Goal: Task Accomplishment & Management: Manage account settings

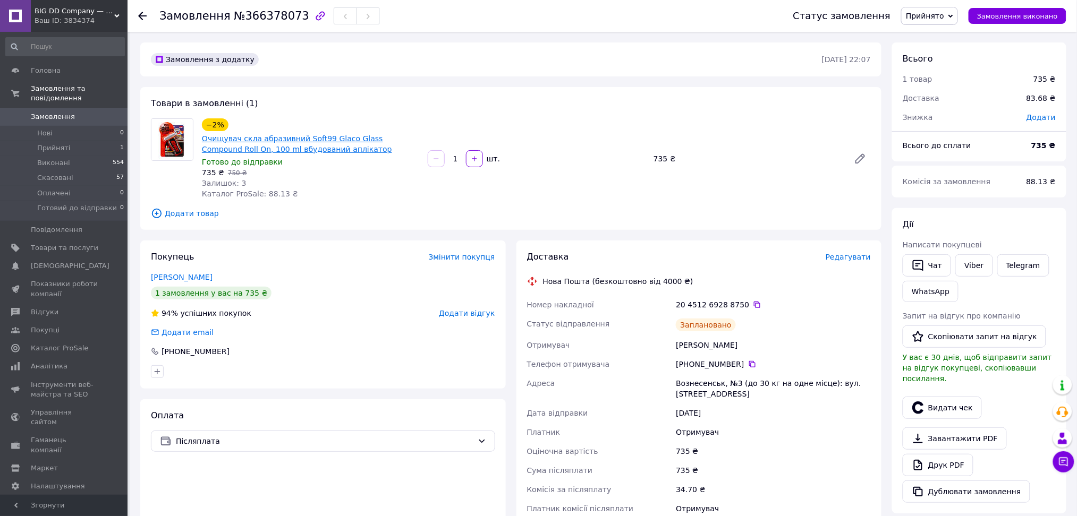
click at [264, 148] on link "Очищувач скла абразивний Soft99 Glaco Glass Compound Roll On, 100 ml вбудований…" at bounding box center [297, 143] width 190 height 19
click at [69, 243] on span "Товари та послуги" at bounding box center [64, 248] width 67 height 10
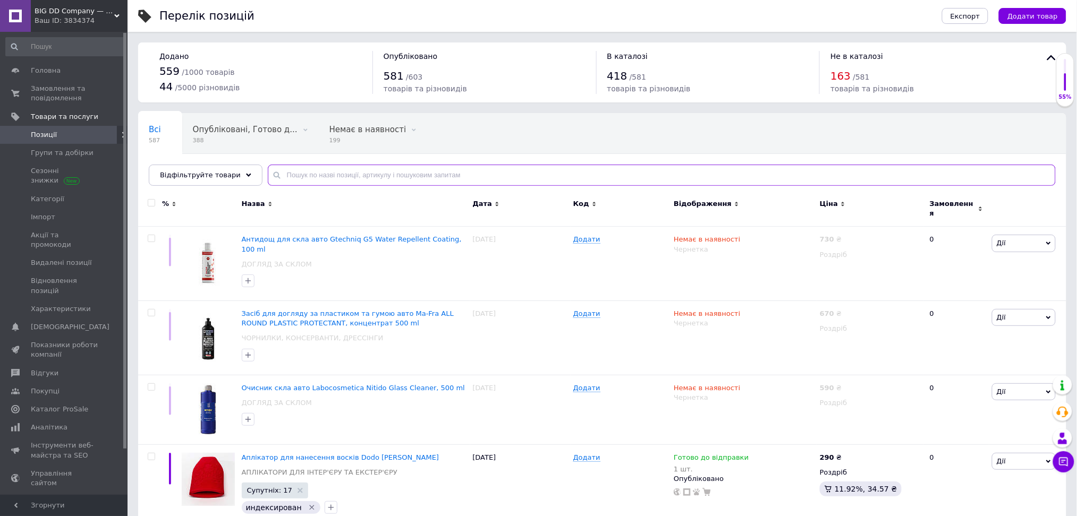
click at [335, 174] on input "text" at bounding box center [662, 175] width 788 height 21
type input "с"
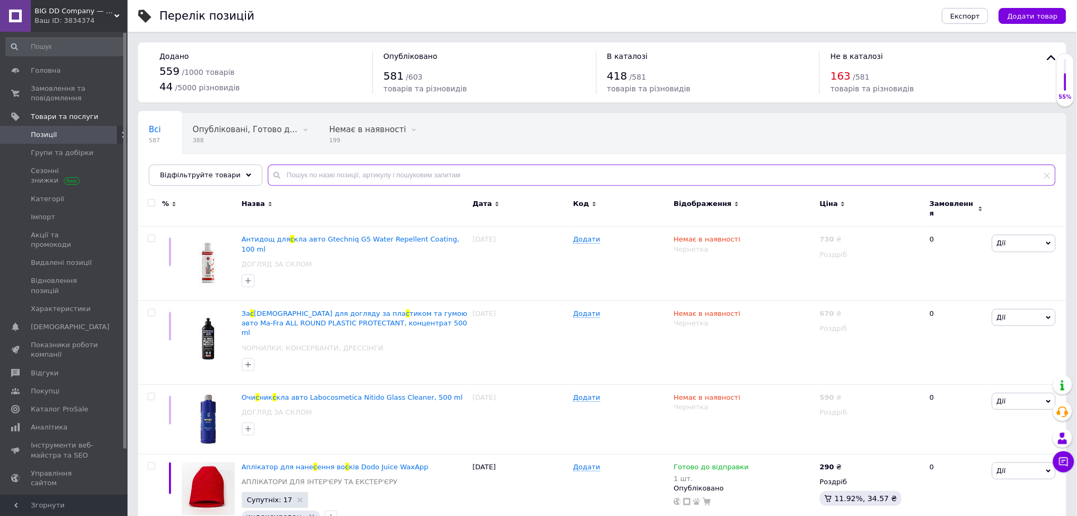
type input "п"
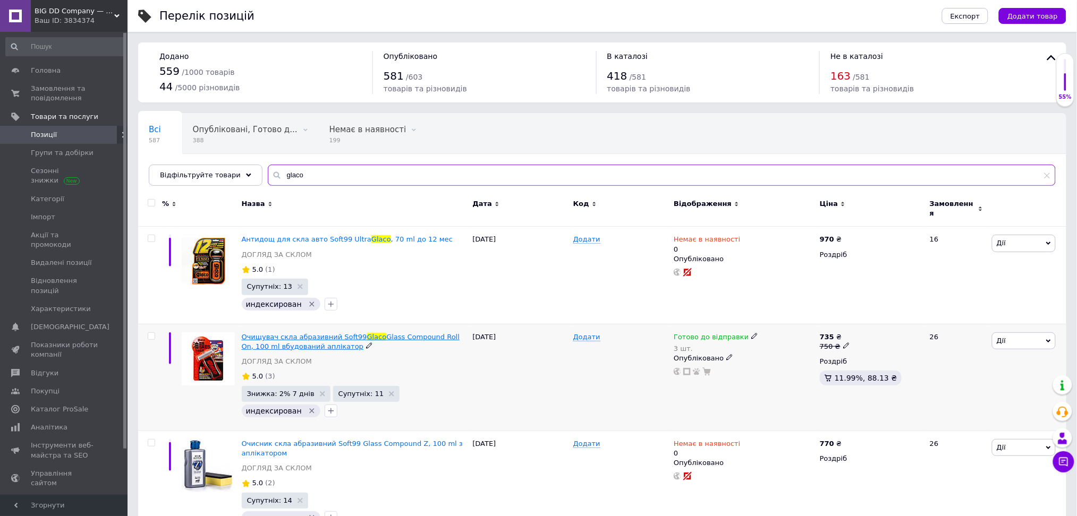
type input "glaco"
click at [303, 333] on span "Очищувач скла абразивний Soft99" at bounding box center [304, 337] width 125 height 8
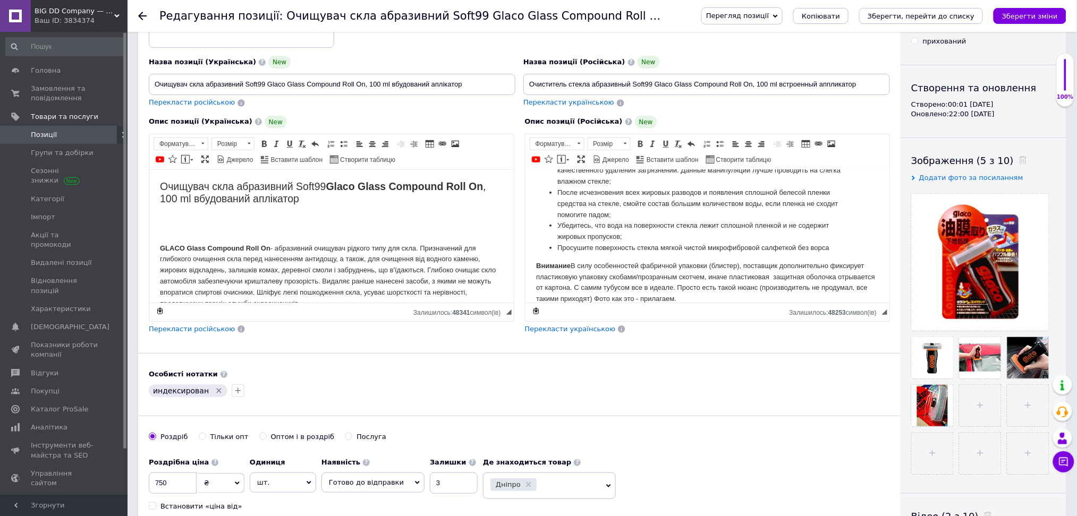
scroll to position [226, 0]
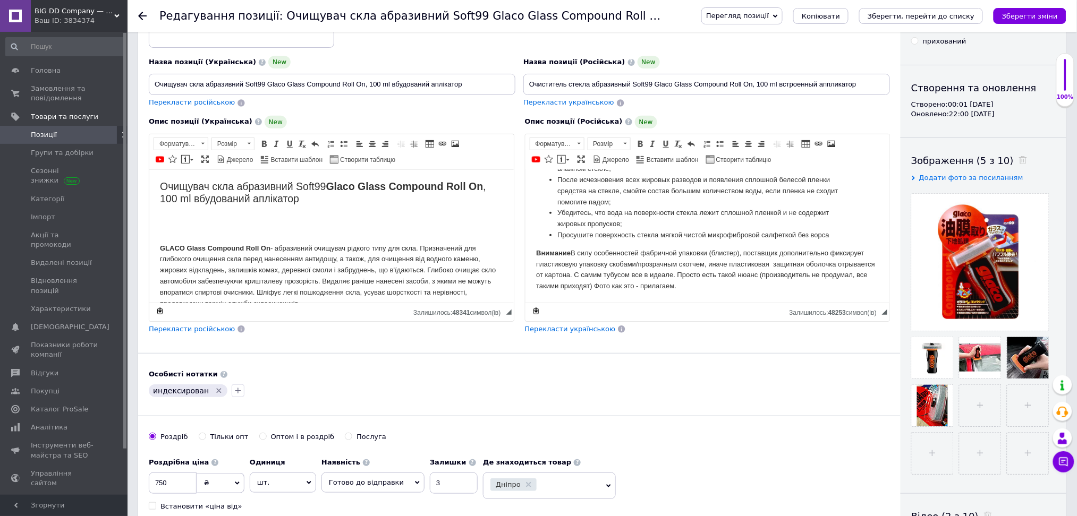
click at [681, 285] on p "Внимание В силу особенностей фабричной упаковки (блистер), поставщик дополнител…" at bounding box center [707, 270] width 343 height 44
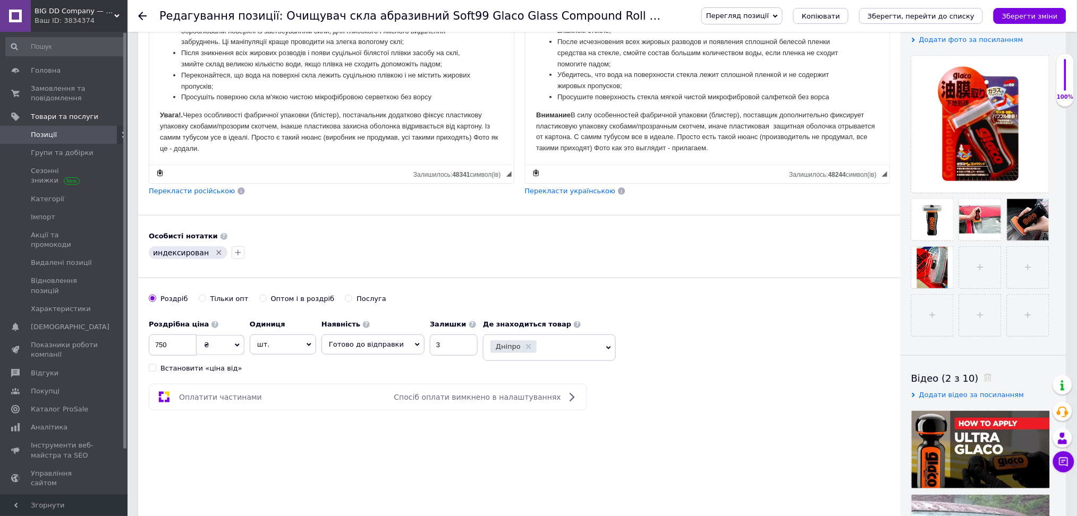
scroll to position [213, 0]
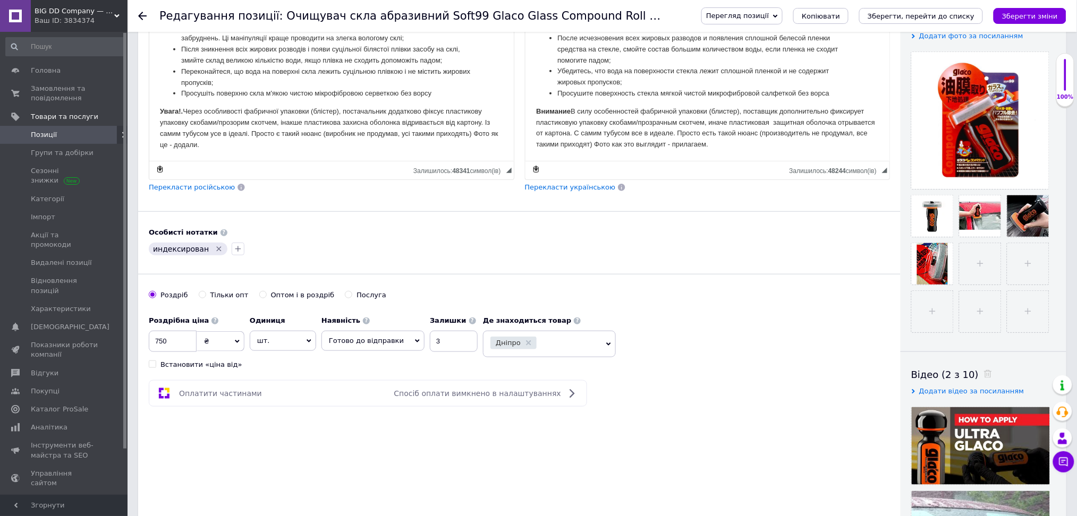
click at [177, 137] on p "Увага!. Через особливості фабричної упаковки (блістер), постачальник додатково …" at bounding box center [330, 128] width 343 height 44
click at [176, 143] on p "Увага!. Через особливості фабричної упаковки (блістер), постачальник додатково …" at bounding box center [330, 128] width 343 height 44
click at [932, 12] on icon "Зберегти, перейти до списку" at bounding box center [921, 16] width 107 height 8
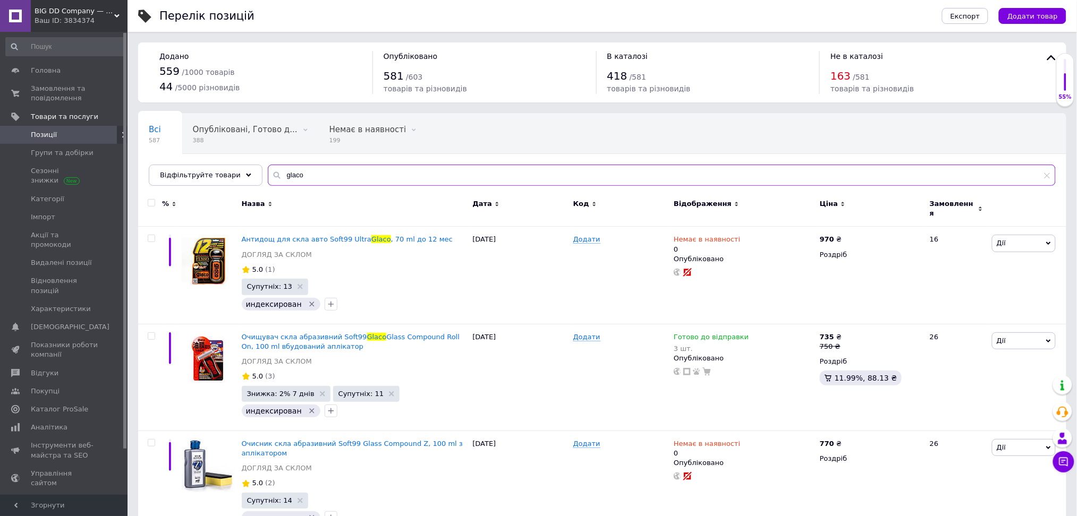
drag, startPoint x: 299, startPoint y: 176, endPoint x: 259, endPoint y: 173, distance: 40.0
click at [268, 173] on div "glaco" at bounding box center [662, 175] width 788 height 21
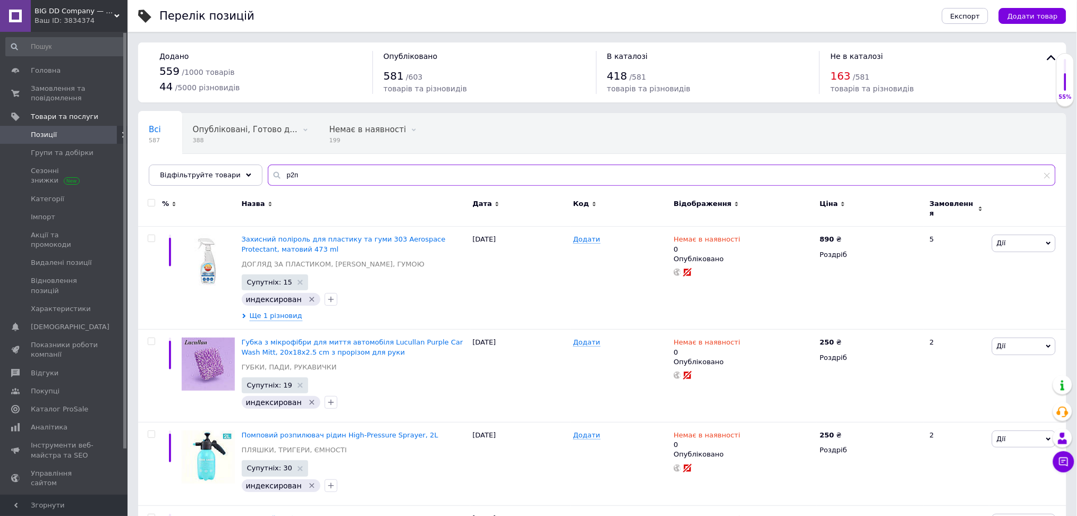
drag, startPoint x: 308, startPoint y: 174, endPoint x: 265, endPoint y: 171, distance: 43.7
click at [268, 171] on div "р2п" at bounding box center [662, 175] width 788 height 21
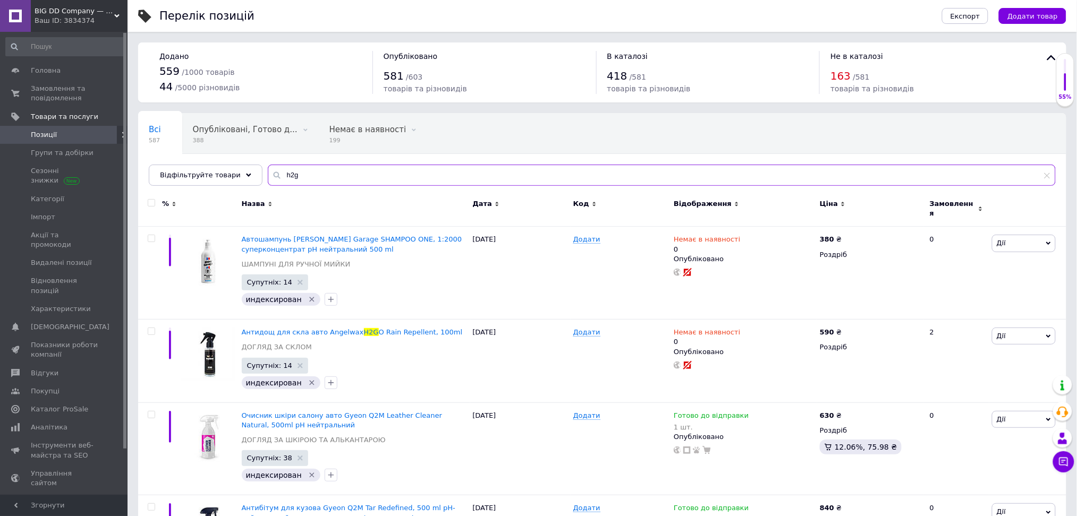
drag, startPoint x: 301, startPoint y: 172, endPoint x: 257, endPoint y: 171, distance: 44.7
click at [268, 171] on input "h2g" at bounding box center [662, 175] width 788 height 21
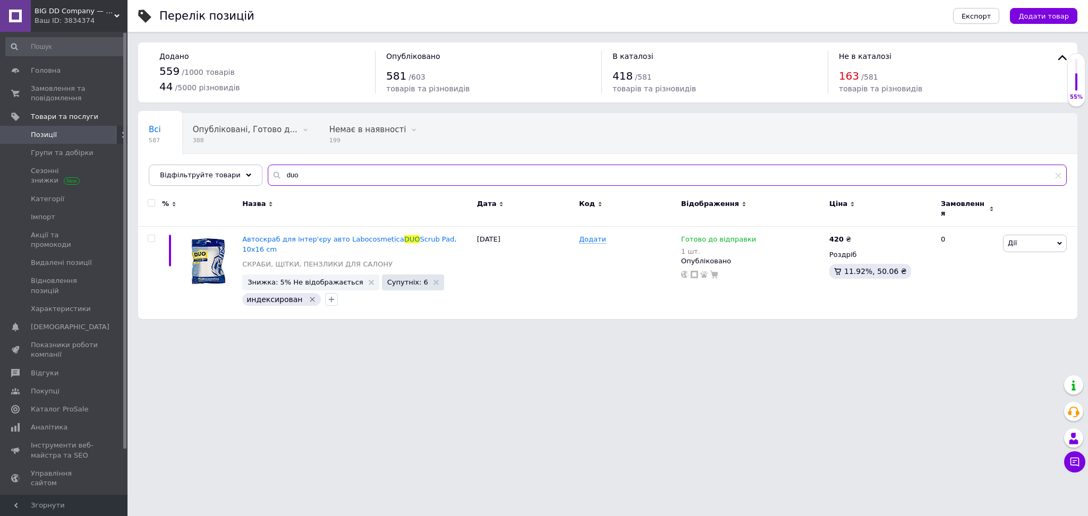
drag, startPoint x: 286, startPoint y: 174, endPoint x: 268, endPoint y: 174, distance: 18.1
click at [268, 174] on div "duo" at bounding box center [667, 175] width 799 height 21
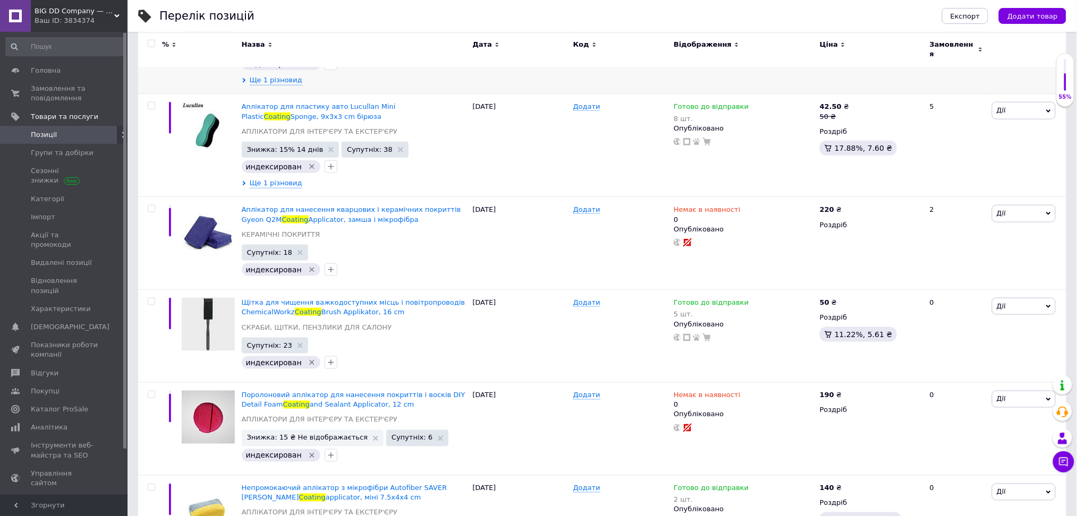
scroll to position [425, 0]
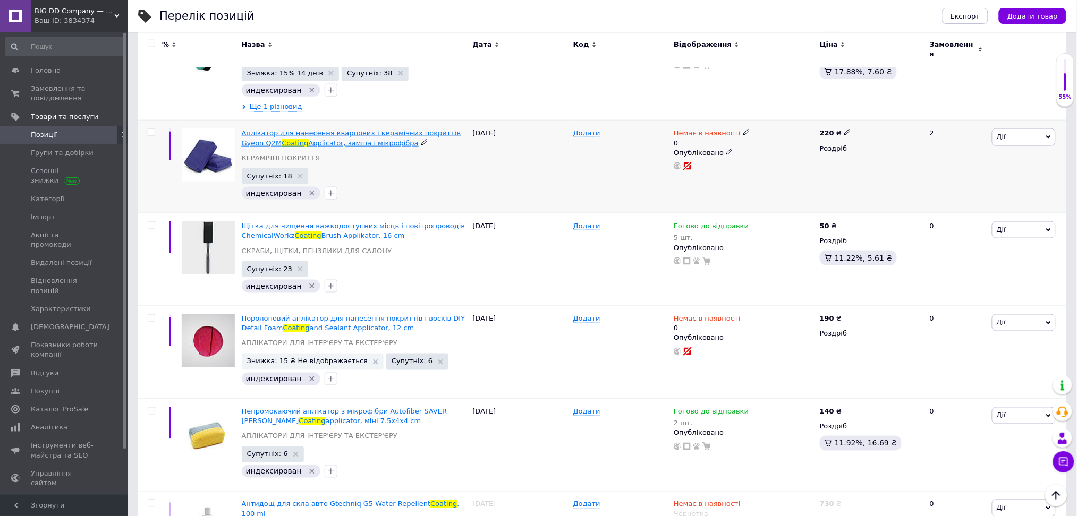
type input "coating"
click at [317, 129] on span "Аплікатор для нанесення кварцових і керамічних покриттів Gyeon Q2M" at bounding box center [351, 138] width 219 height 18
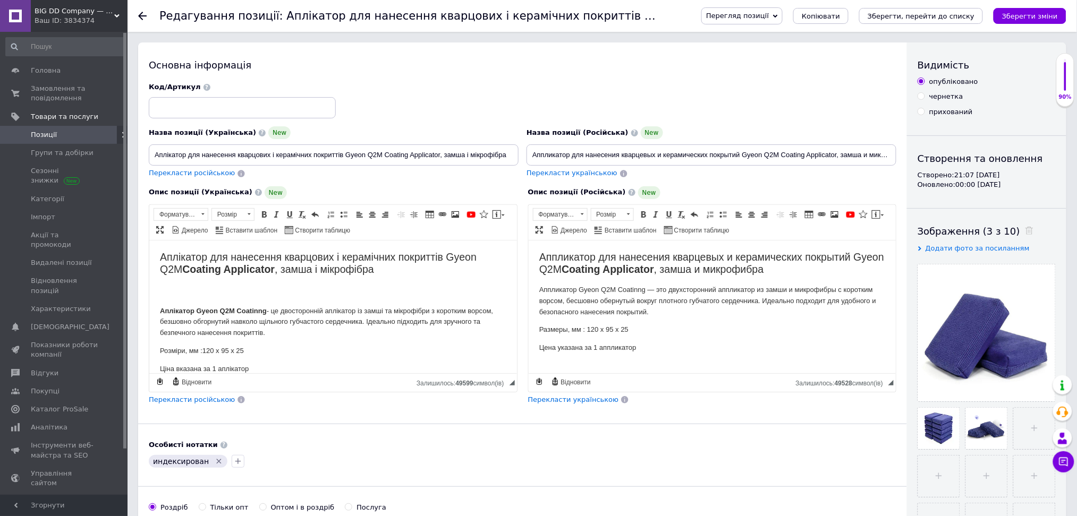
click at [769, 12] on span "Перегляд позиції" at bounding box center [737, 16] width 63 height 8
click at [782, 38] on li "Зберегти та переглянути на сайті" at bounding box center [785, 36] width 166 height 15
